Goal: Transaction & Acquisition: Purchase product/service

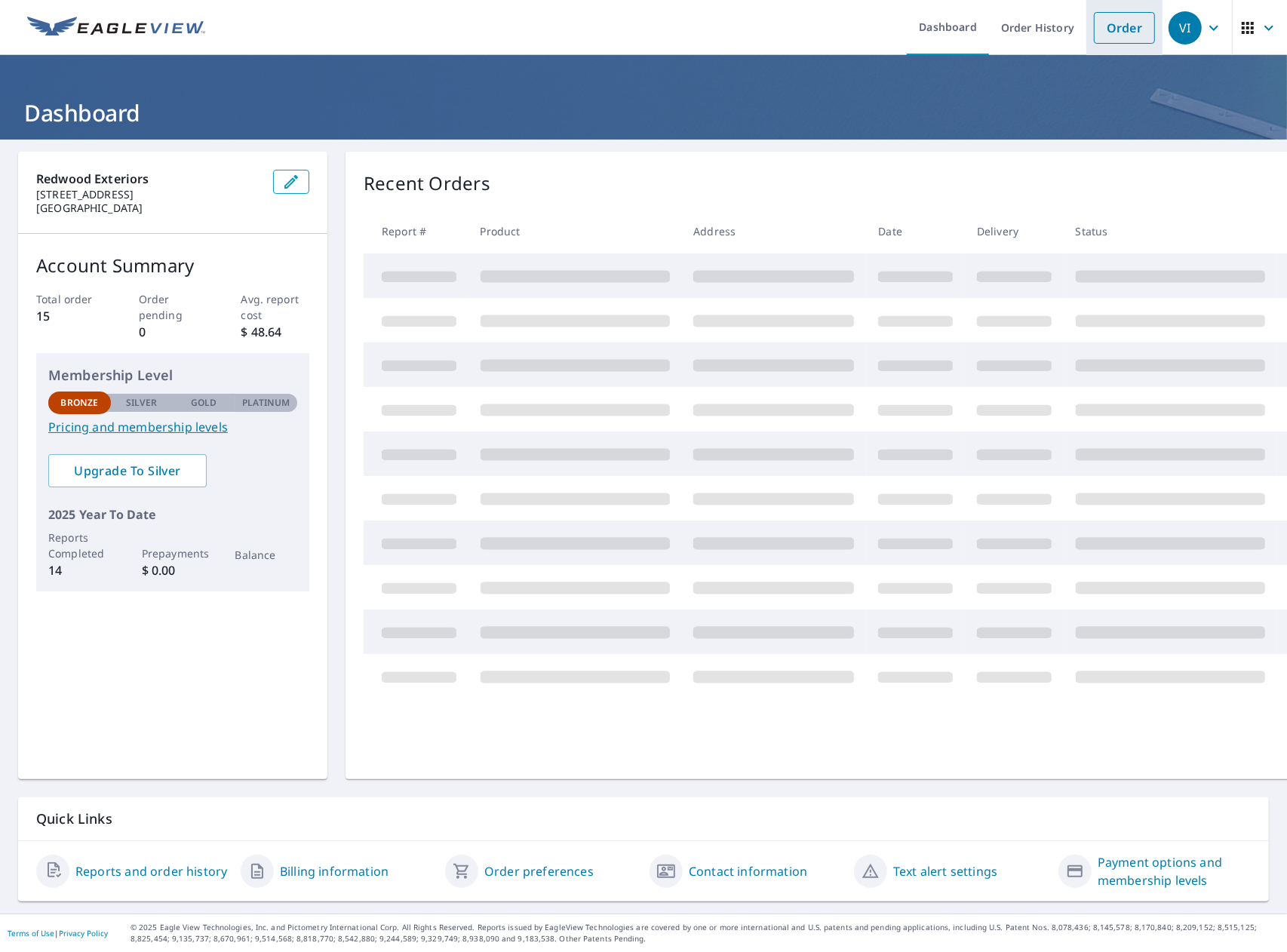
click at [1115, 31] on link "Order" at bounding box center [1124, 28] width 61 height 31
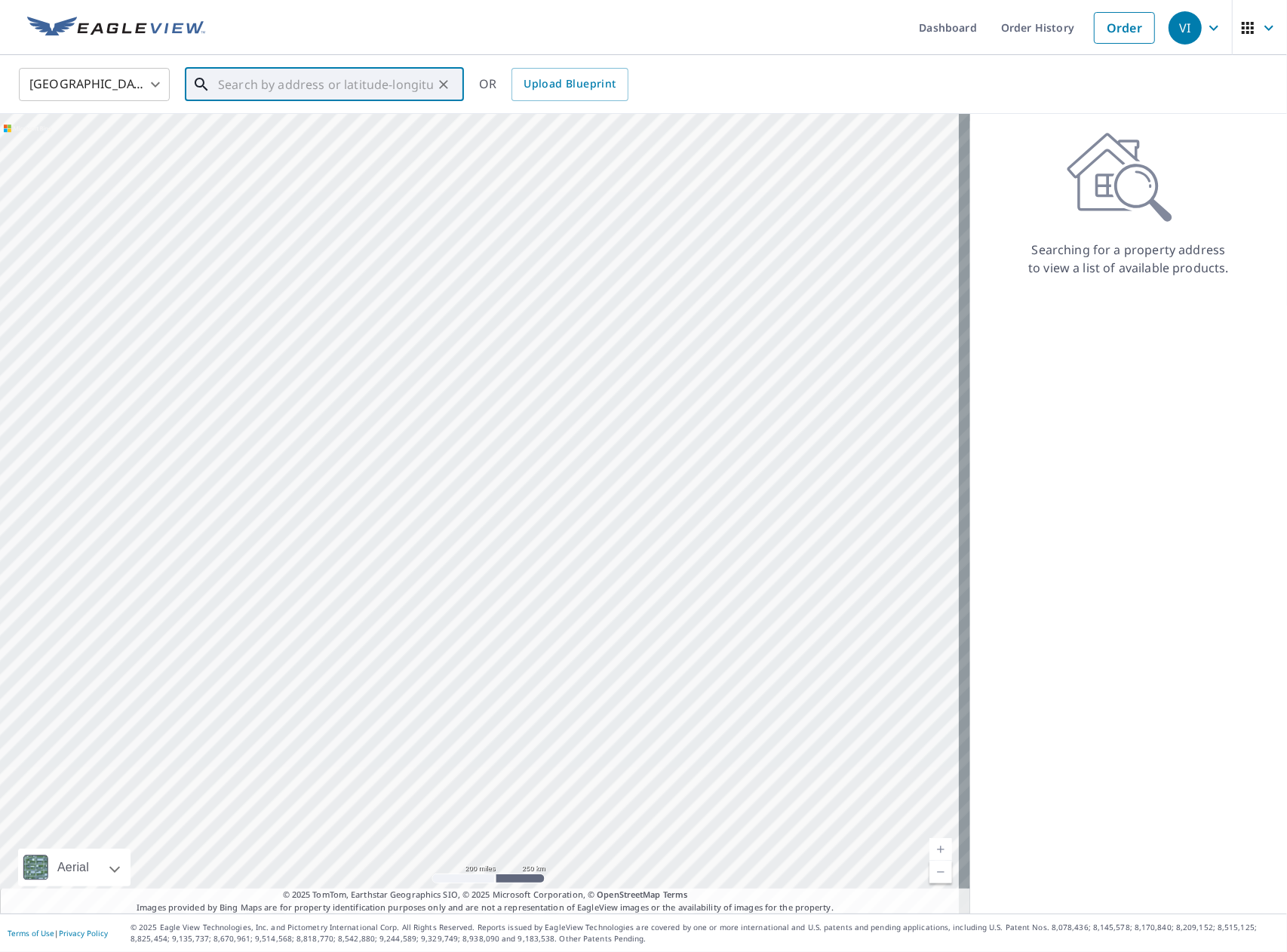
paste input "[STREET_ADDRESS][US_STATE]"
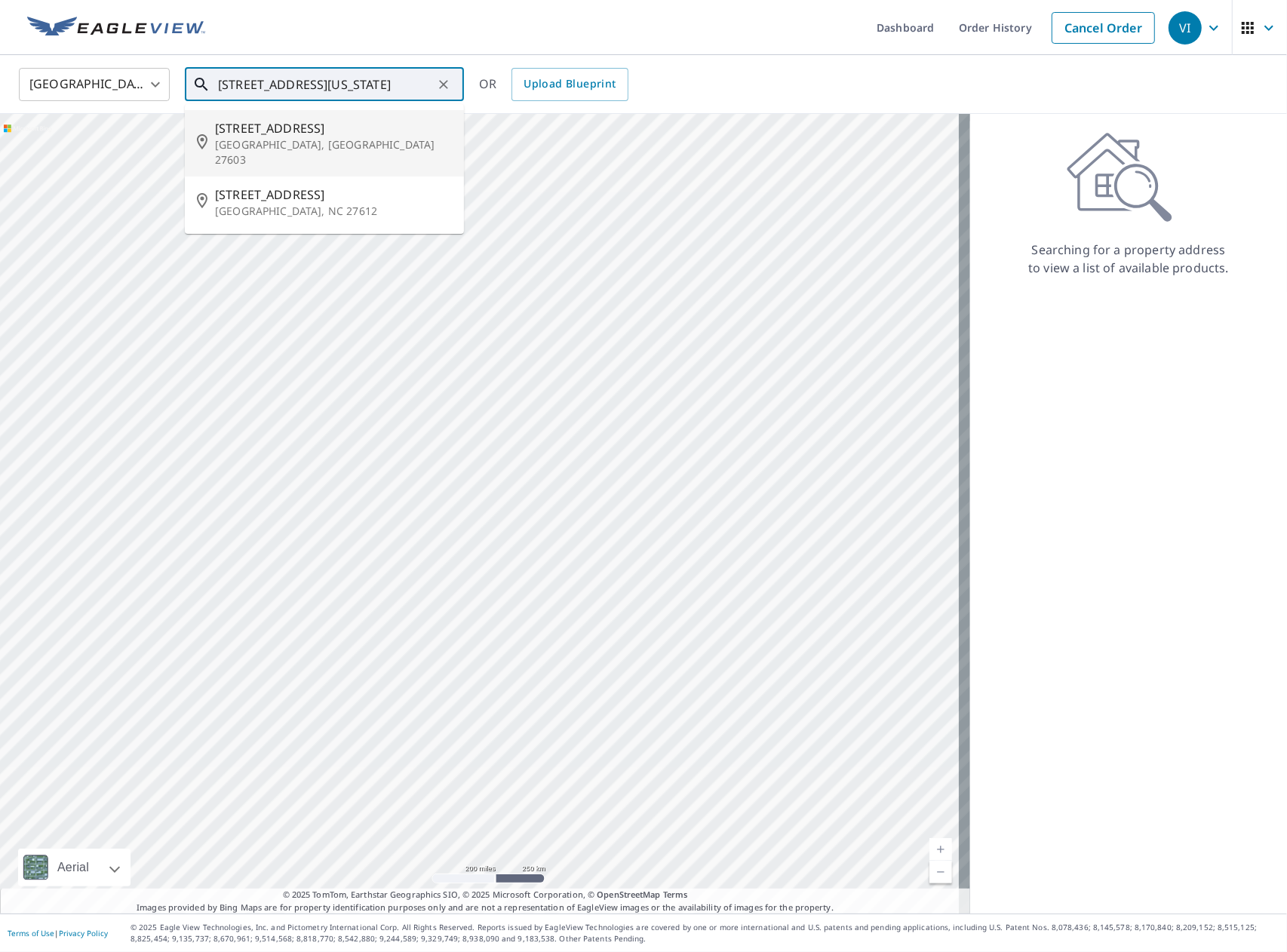
click at [313, 142] on p "[GEOGRAPHIC_DATA], [GEOGRAPHIC_DATA] 27603" at bounding box center [333, 153] width 237 height 30
type input "[STREET_ADDRESS]"
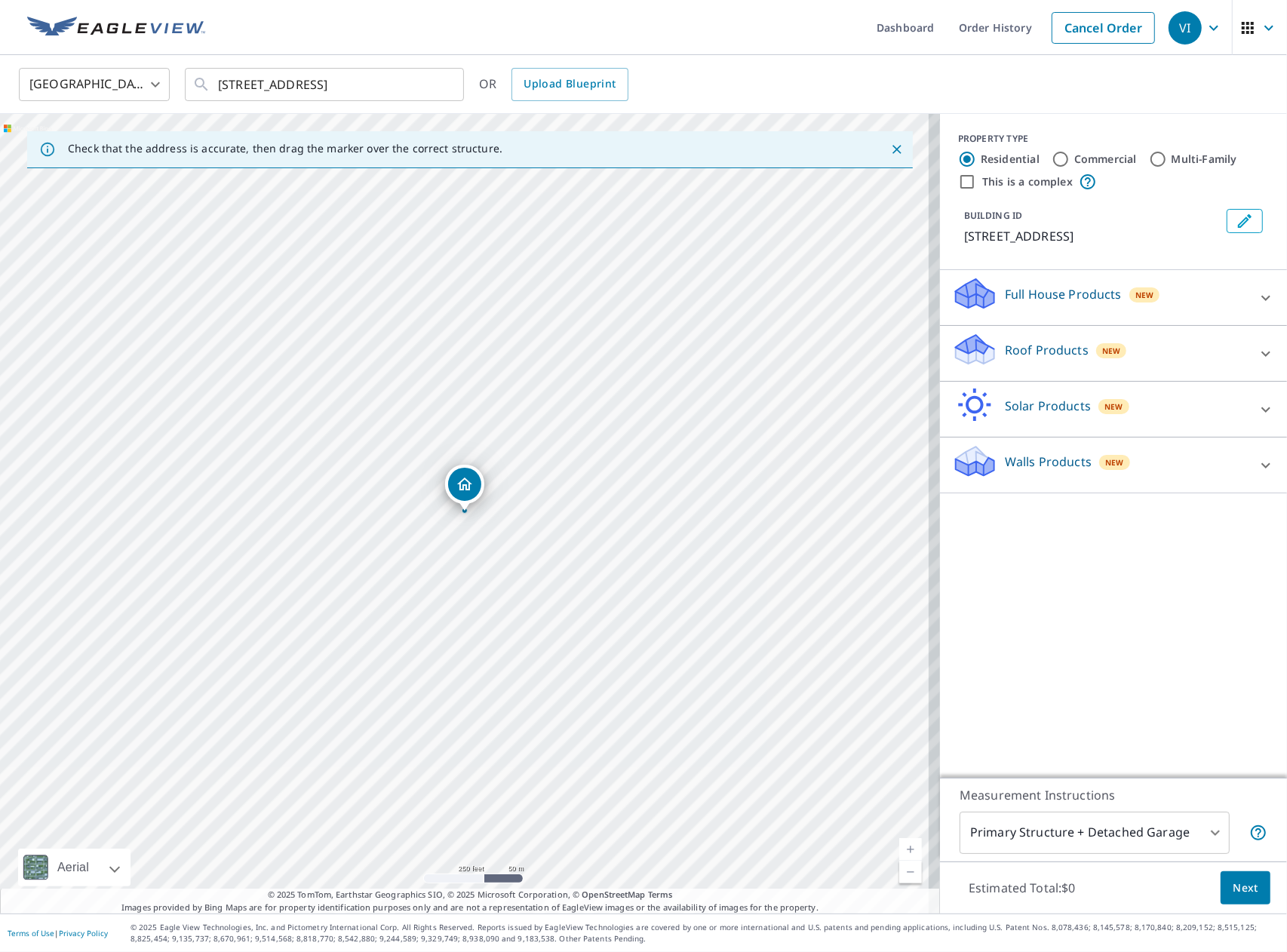
click at [1063, 347] on p "Roof Products" at bounding box center [1047, 350] width 84 height 18
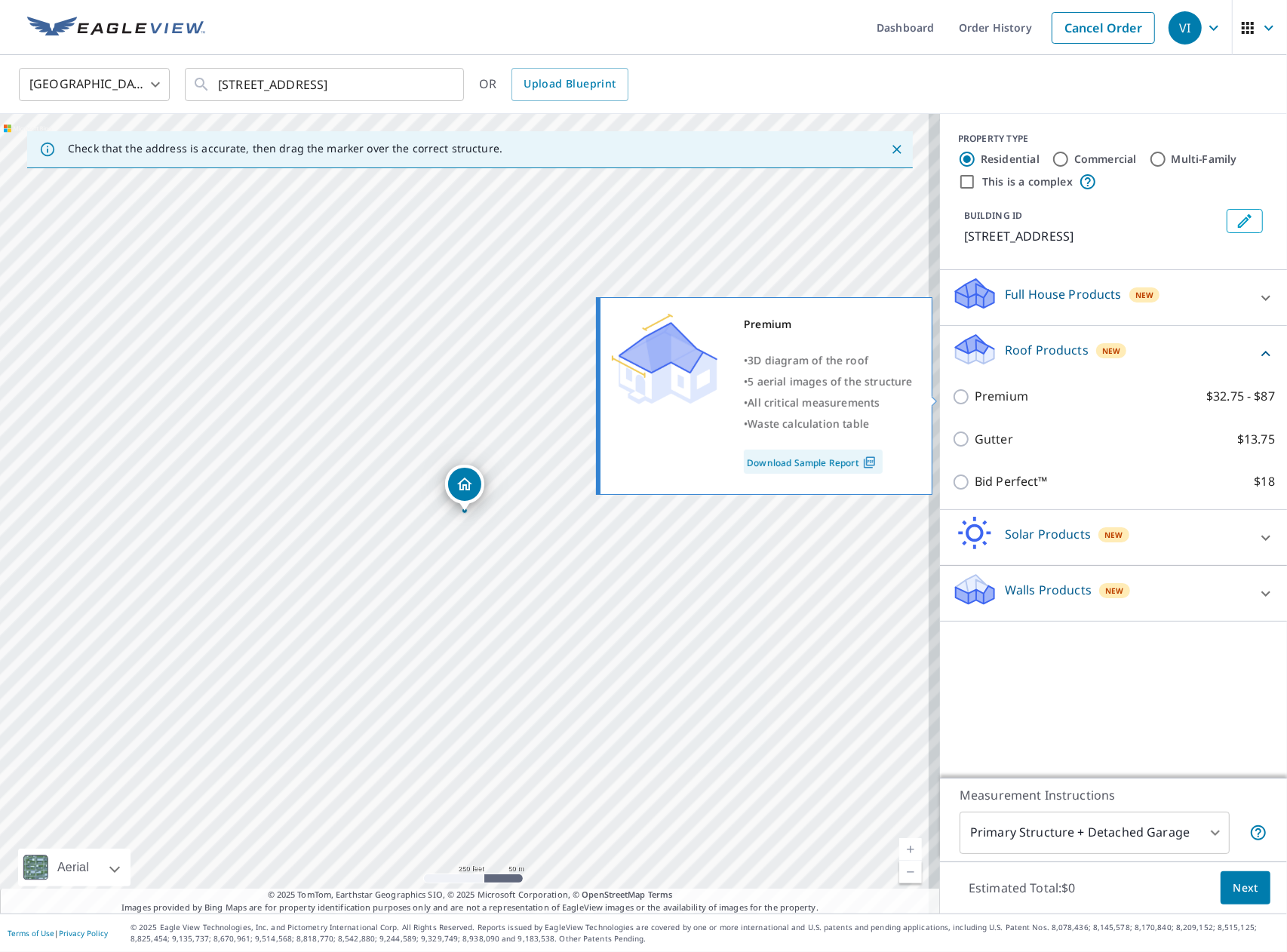
click at [955, 398] on input "Premium $32.75 - $87" at bounding box center [963, 397] width 22 height 18
checkbox input "true"
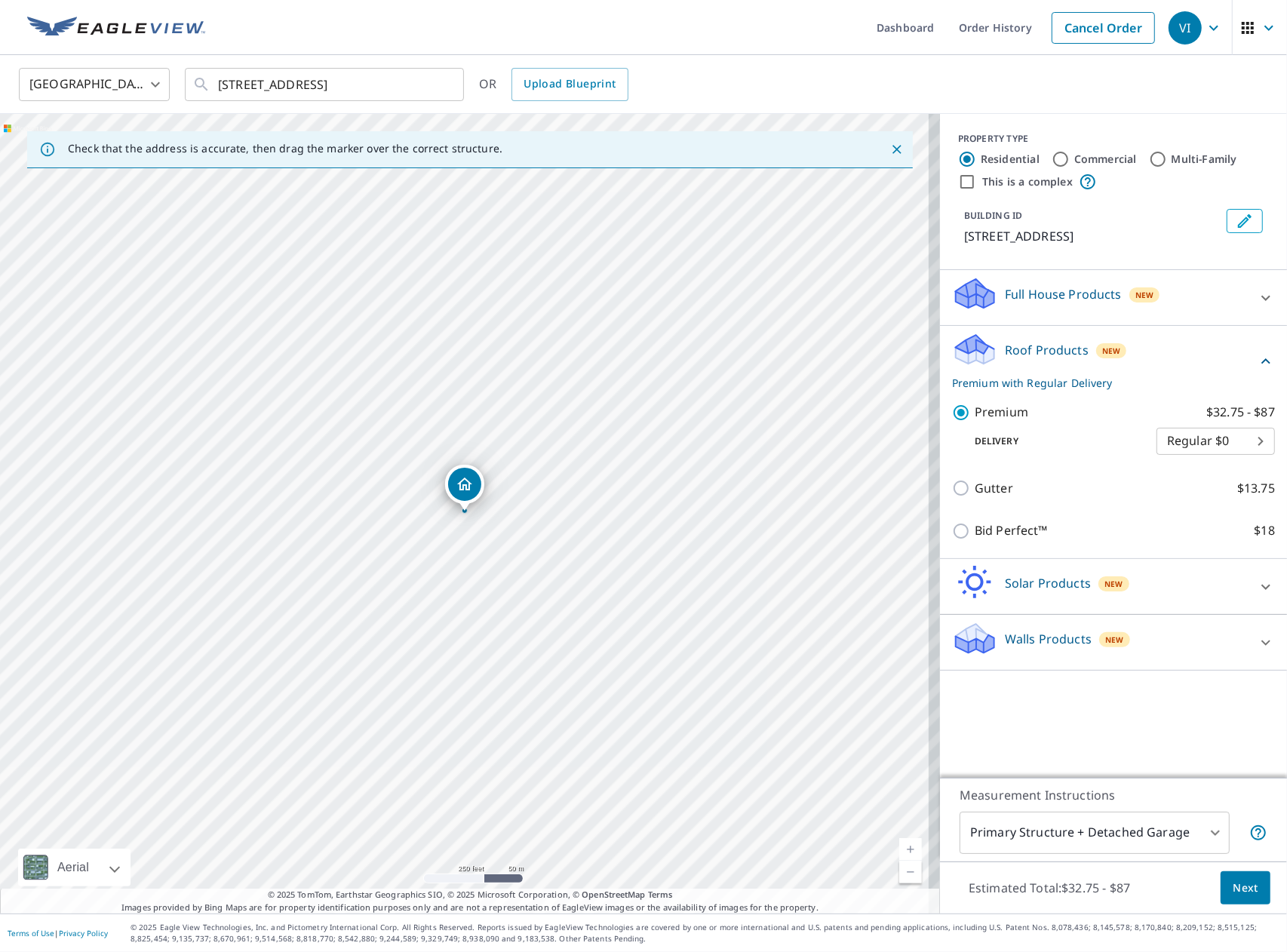
click at [1215, 441] on body "VI VI Dashboard Order History Cancel Order VI [GEOGRAPHIC_DATA] [GEOGRAPHIC_DAT…" at bounding box center [643, 476] width 1287 height 952
click at [1227, 443] on li "Regular $0" at bounding box center [1204, 441] width 119 height 27
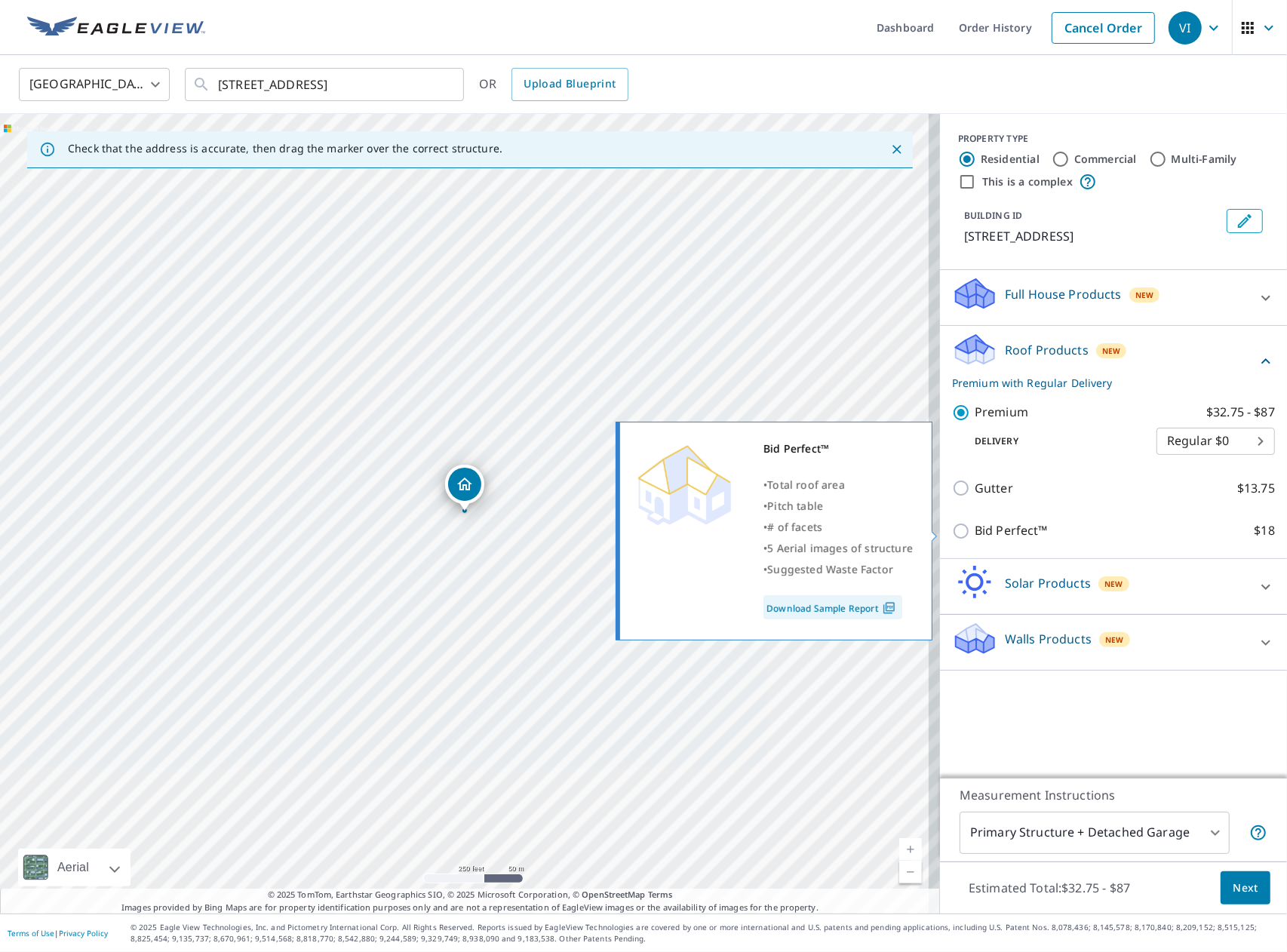
click at [994, 532] on p "Bid Perfect™" at bounding box center [1011, 530] width 73 height 19
click at [974, 532] on input "Bid Perfect™ $18" at bounding box center [963, 531] width 22 height 18
checkbox input "true"
checkbox input "false"
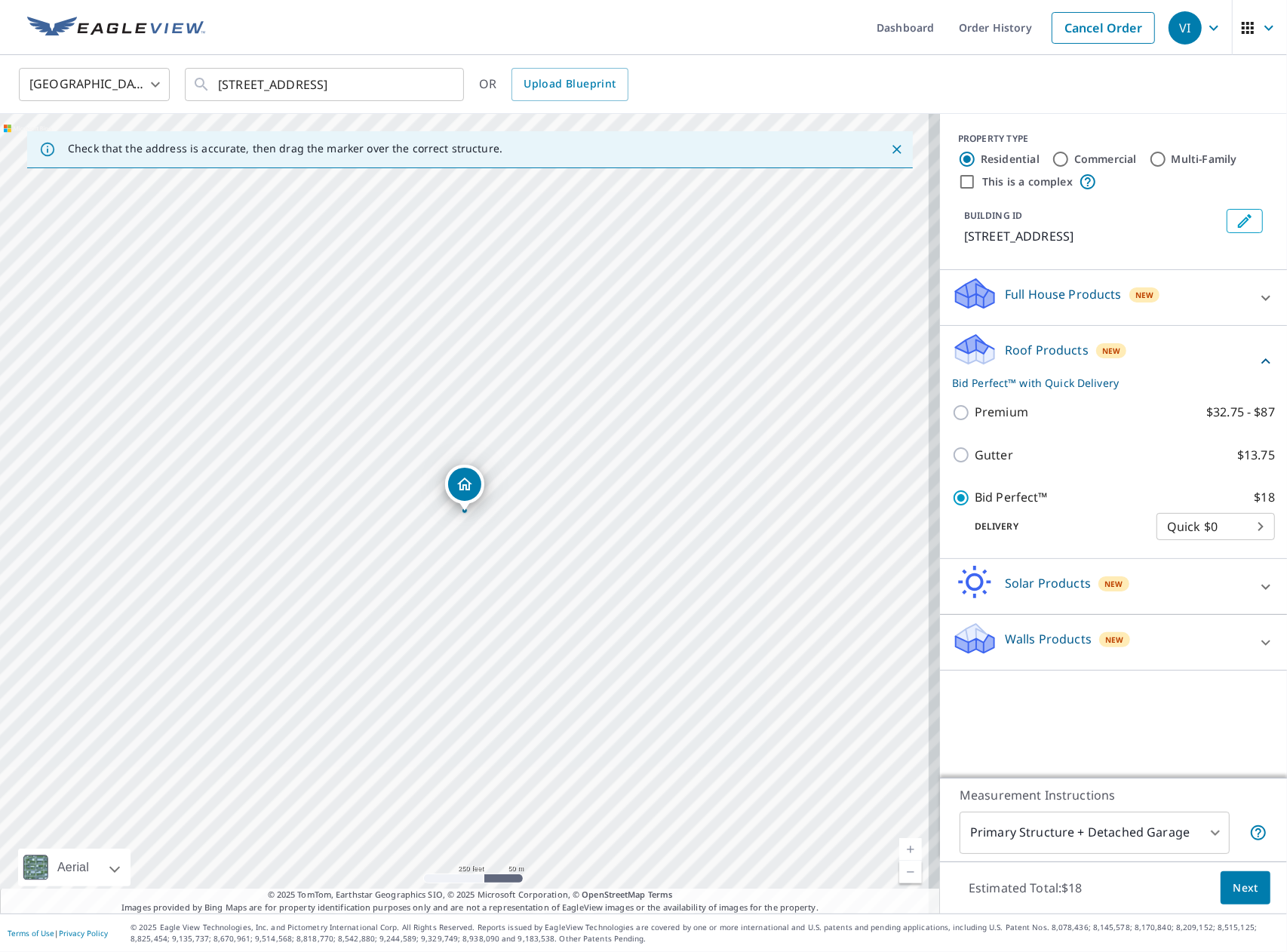
click at [1000, 503] on p "Bid Perfect™" at bounding box center [1011, 497] width 73 height 19
click at [974, 503] on input "Bid Perfect™ $18" at bounding box center [963, 497] width 22 height 18
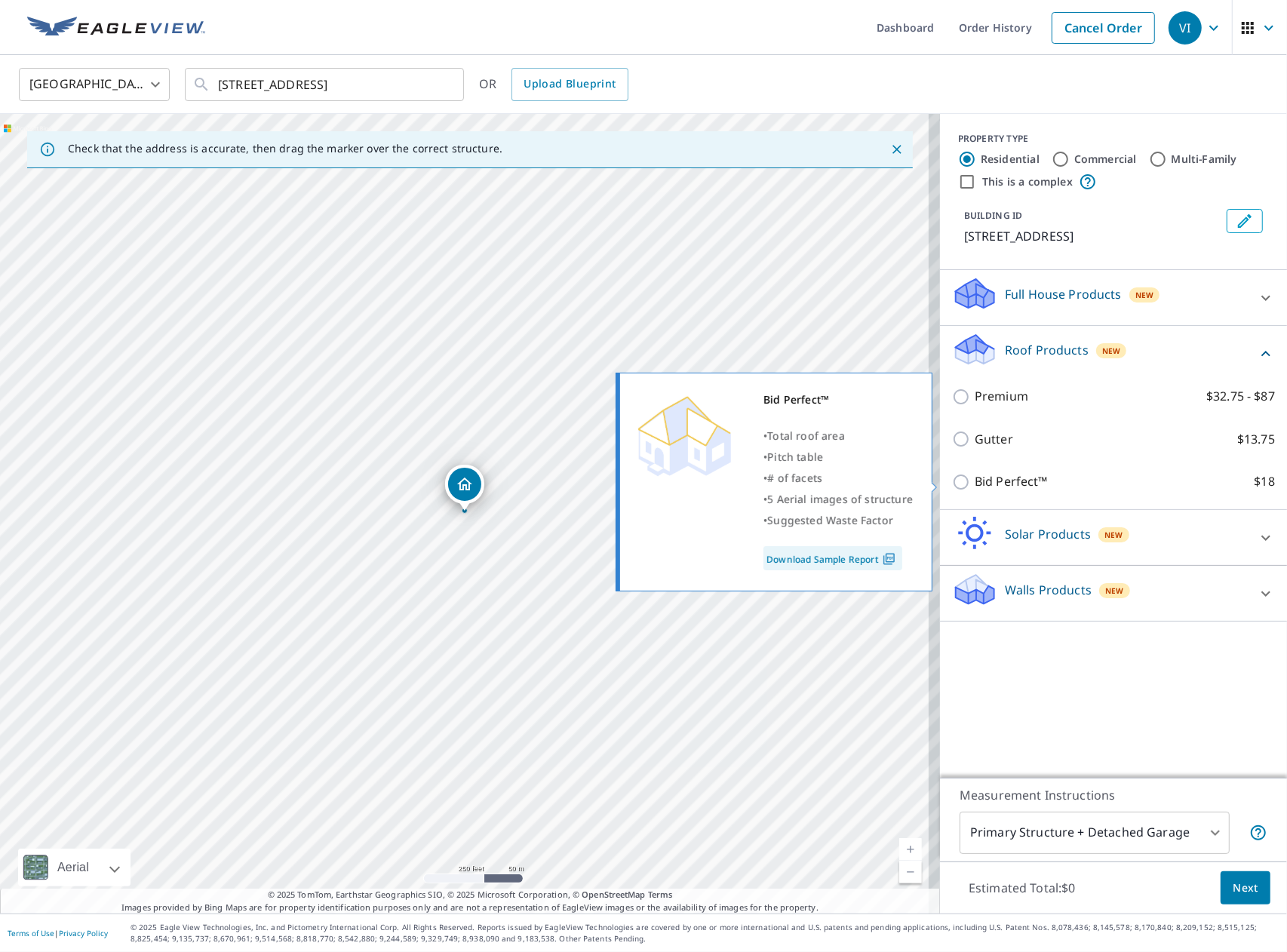
click at [978, 487] on p "Bid Perfect™" at bounding box center [1011, 481] width 73 height 19
click at [974, 487] on input "Bid Perfect™ $18" at bounding box center [963, 482] width 22 height 18
checkbox input "true"
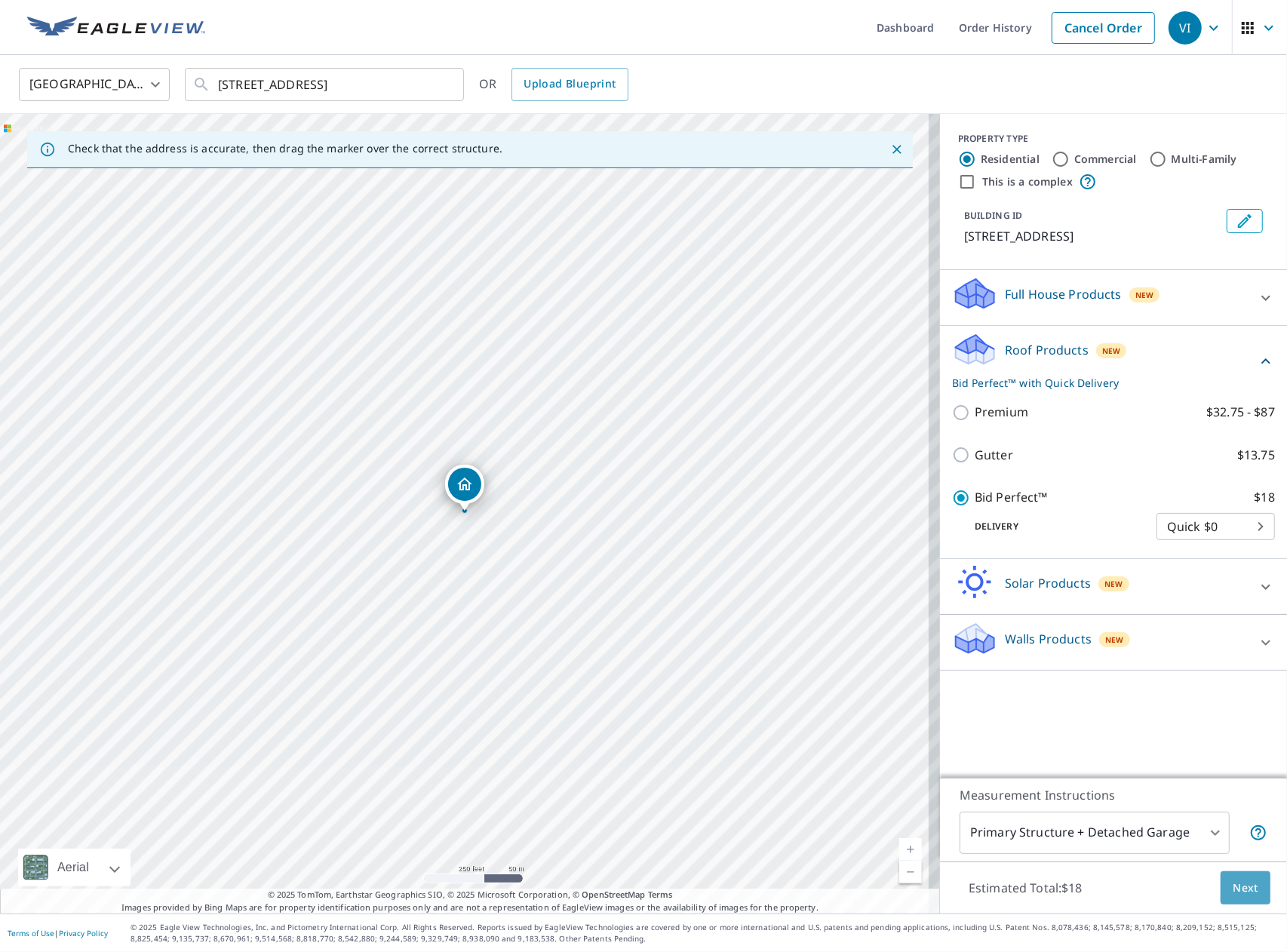
click at [1235, 884] on span "Next" at bounding box center [1245, 888] width 26 height 19
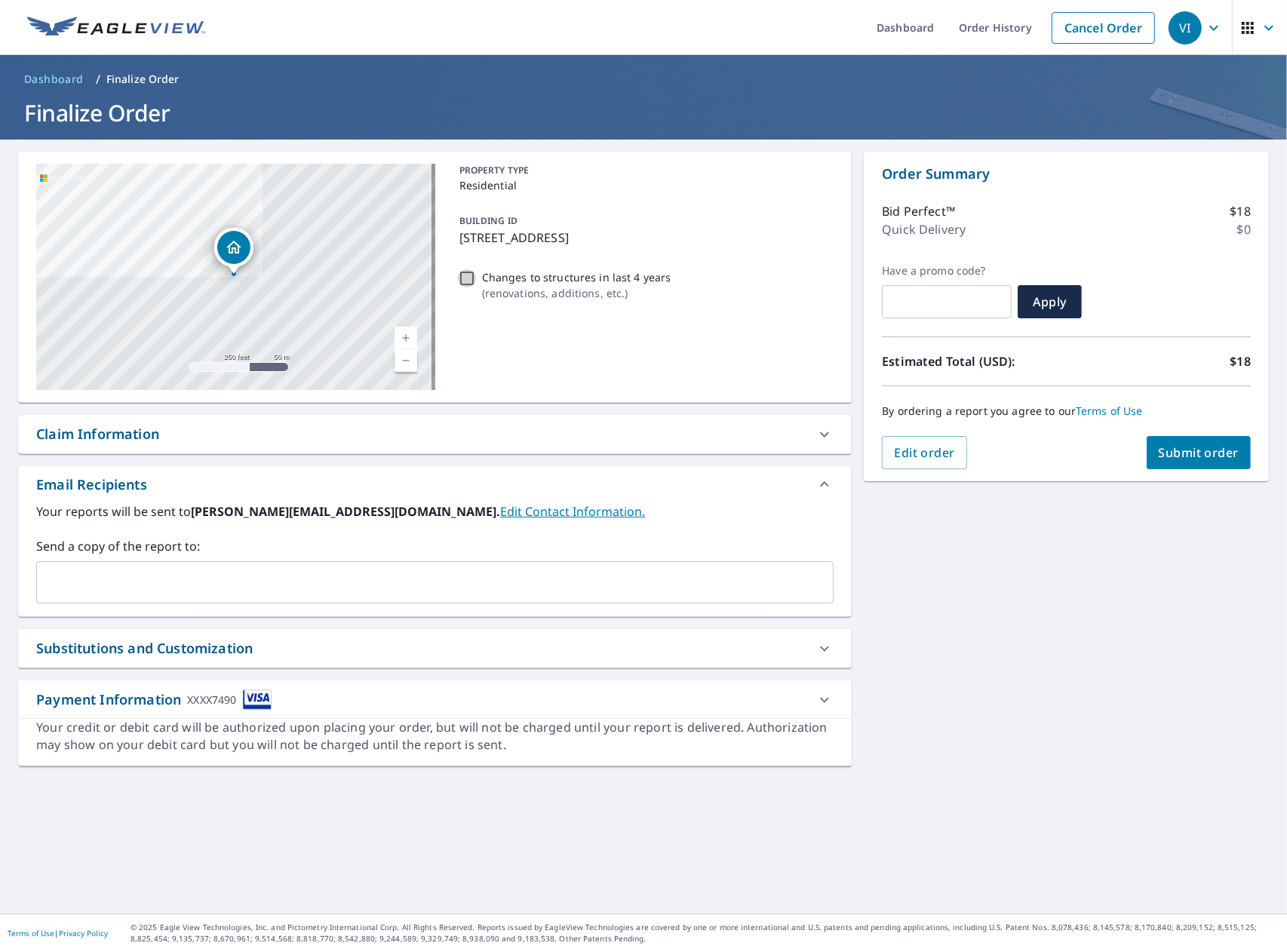
click at [458, 279] on input "Changes to structures in last 4 years ( renovations, additions, etc. )" at bounding box center [467, 279] width 18 height 18
checkbox input "true"
click at [1180, 451] on span "Submit order" at bounding box center [1199, 453] width 80 height 17
